Goal: Find specific fact: Find specific fact

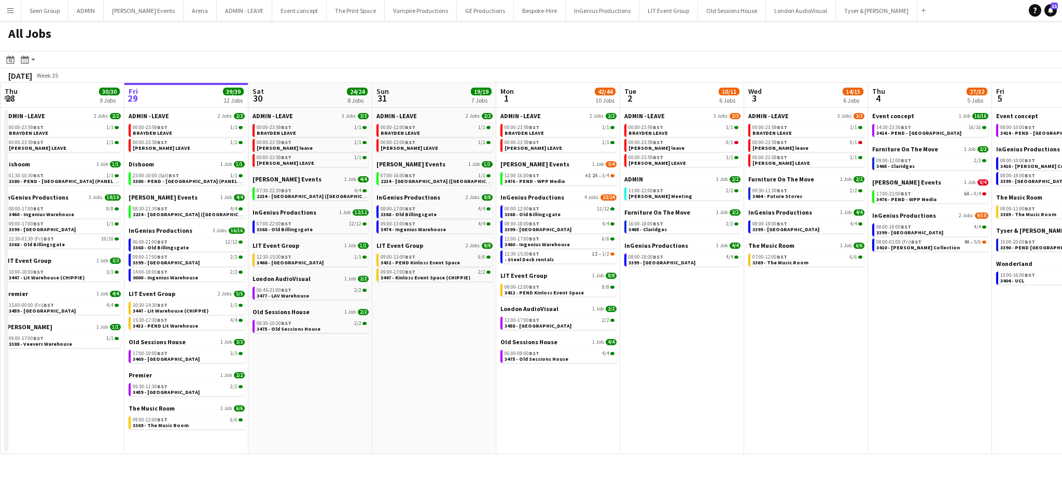
click at [7, 9] on app-icon "Menu" at bounding box center [10, 10] width 8 height 8
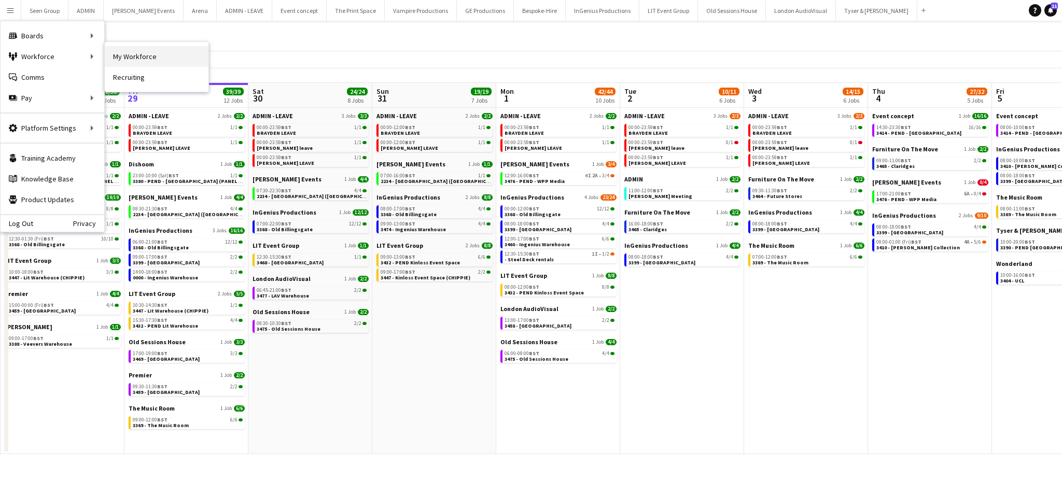
click at [121, 59] on link "My Workforce" at bounding box center [157, 56] width 104 height 21
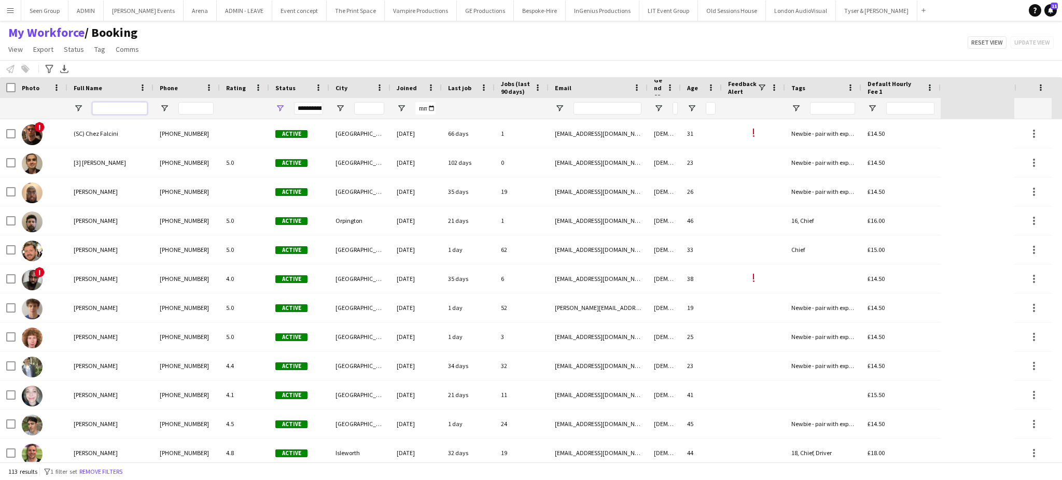
click at [120, 110] on input "Full Name Filter Input" at bounding box center [119, 108] width 55 height 12
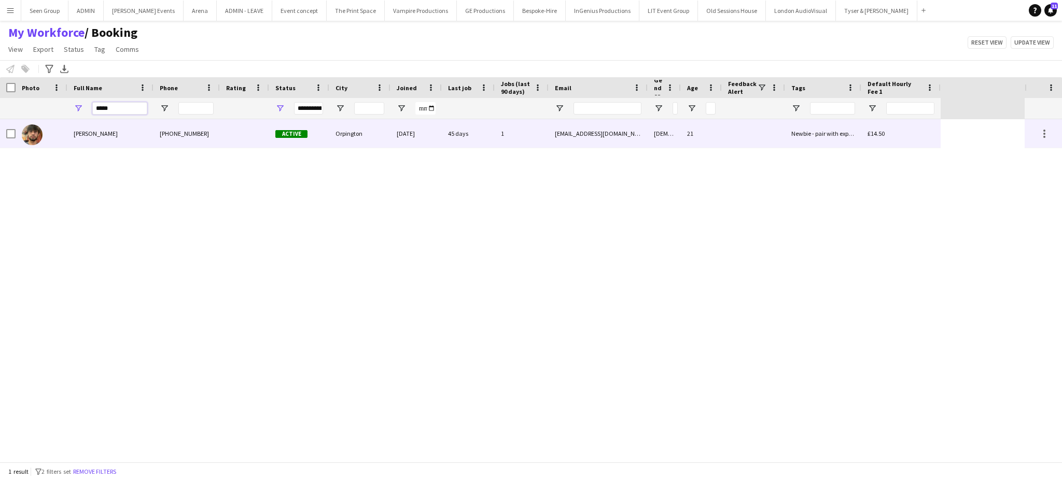
type input "*****"
click at [118, 131] on span "[PERSON_NAME]" at bounding box center [96, 134] width 44 height 8
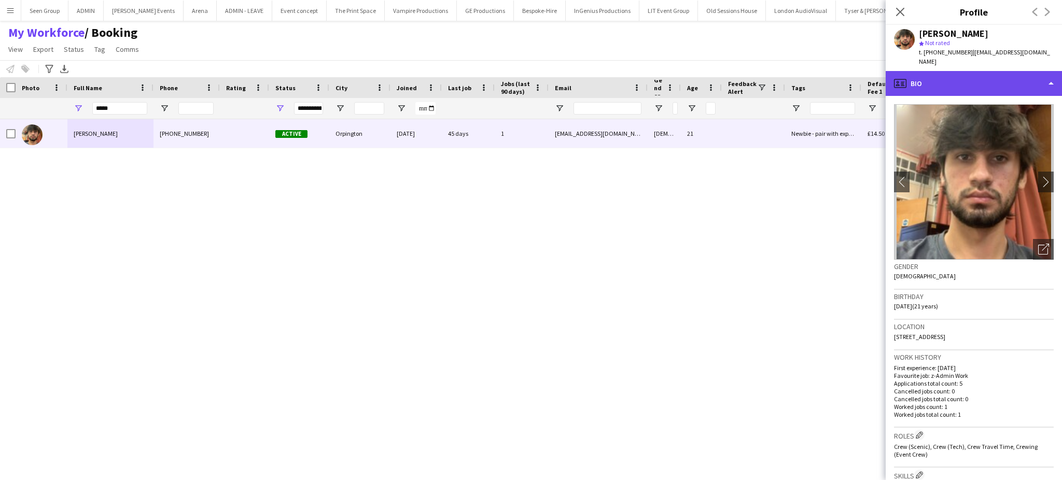
click at [1042, 76] on div "profile Bio" at bounding box center [974, 83] width 176 height 25
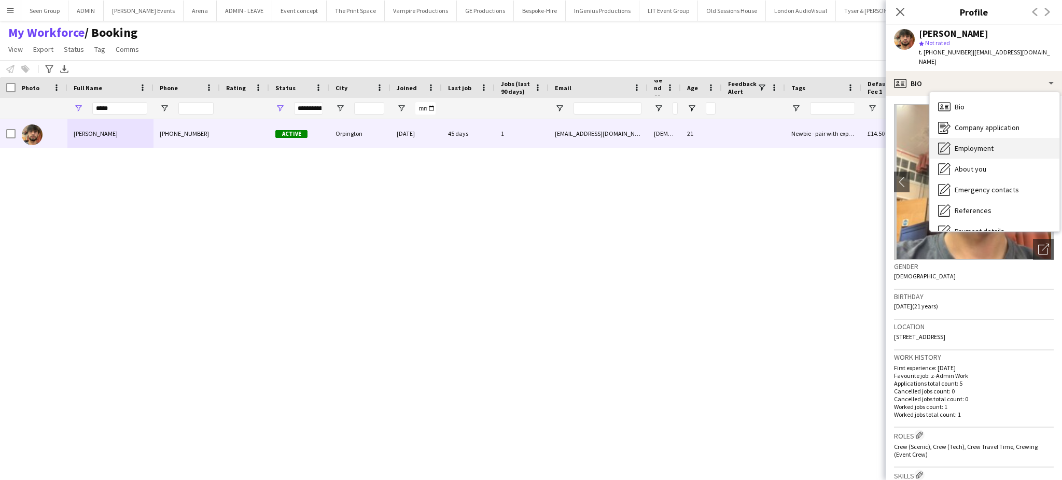
click at [989, 144] on span "Employment" at bounding box center [974, 148] width 39 height 9
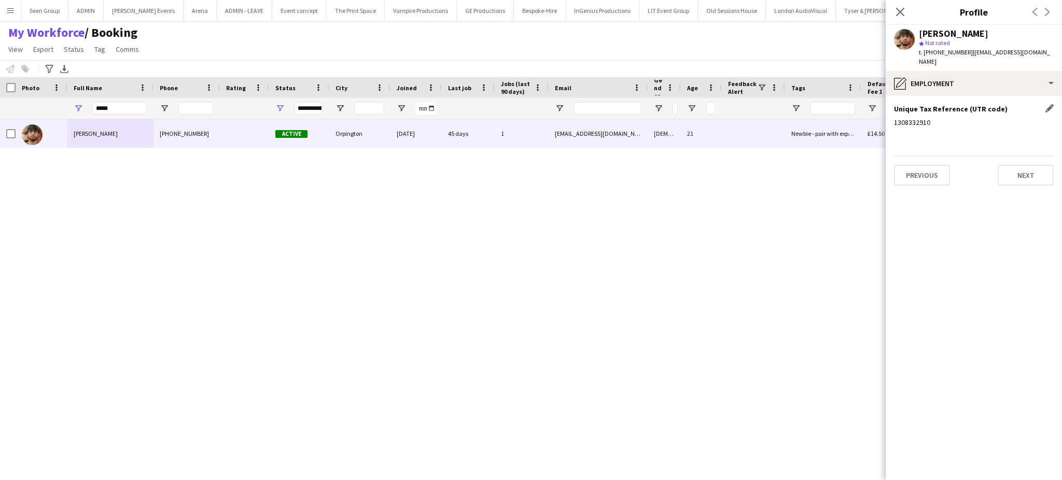
click at [916, 118] on div "1308332910" at bounding box center [974, 122] width 160 height 9
copy div "1308332910"
click at [969, 78] on div "pencil4 Employment" at bounding box center [974, 83] width 176 height 25
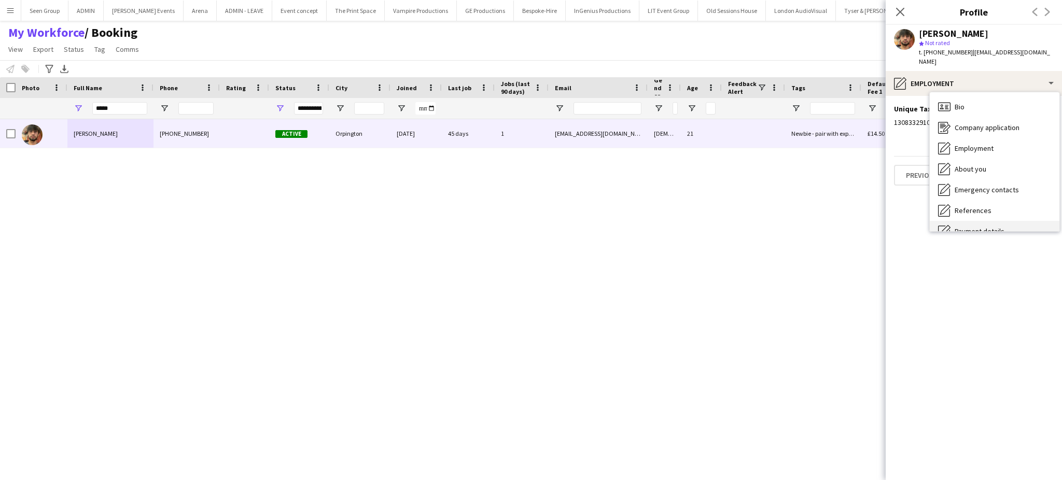
click at [1016, 221] on div "Payment details Payment details" at bounding box center [995, 231] width 130 height 21
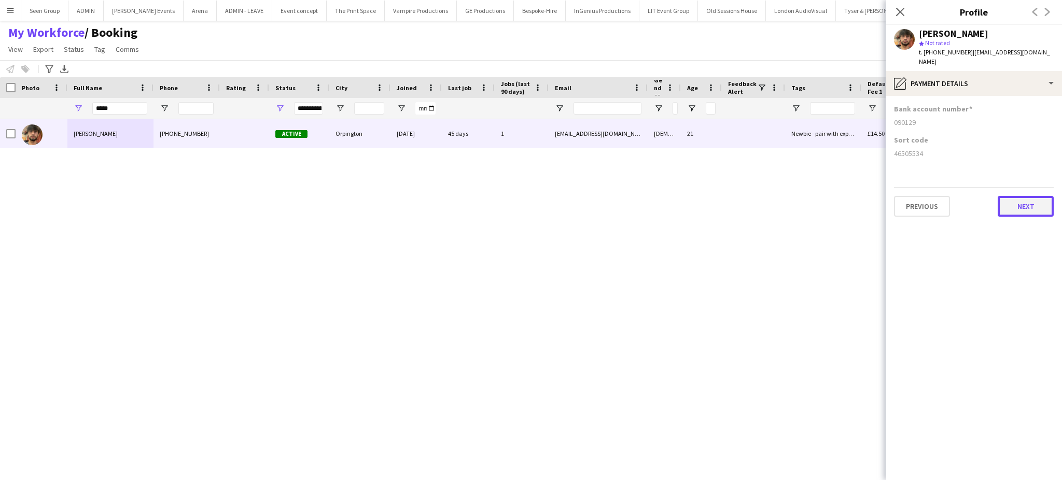
click at [1031, 197] on button "Next" at bounding box center [1026, 206] width 56 height 21
